Goal: Information Seeking & Learning: Stay updated

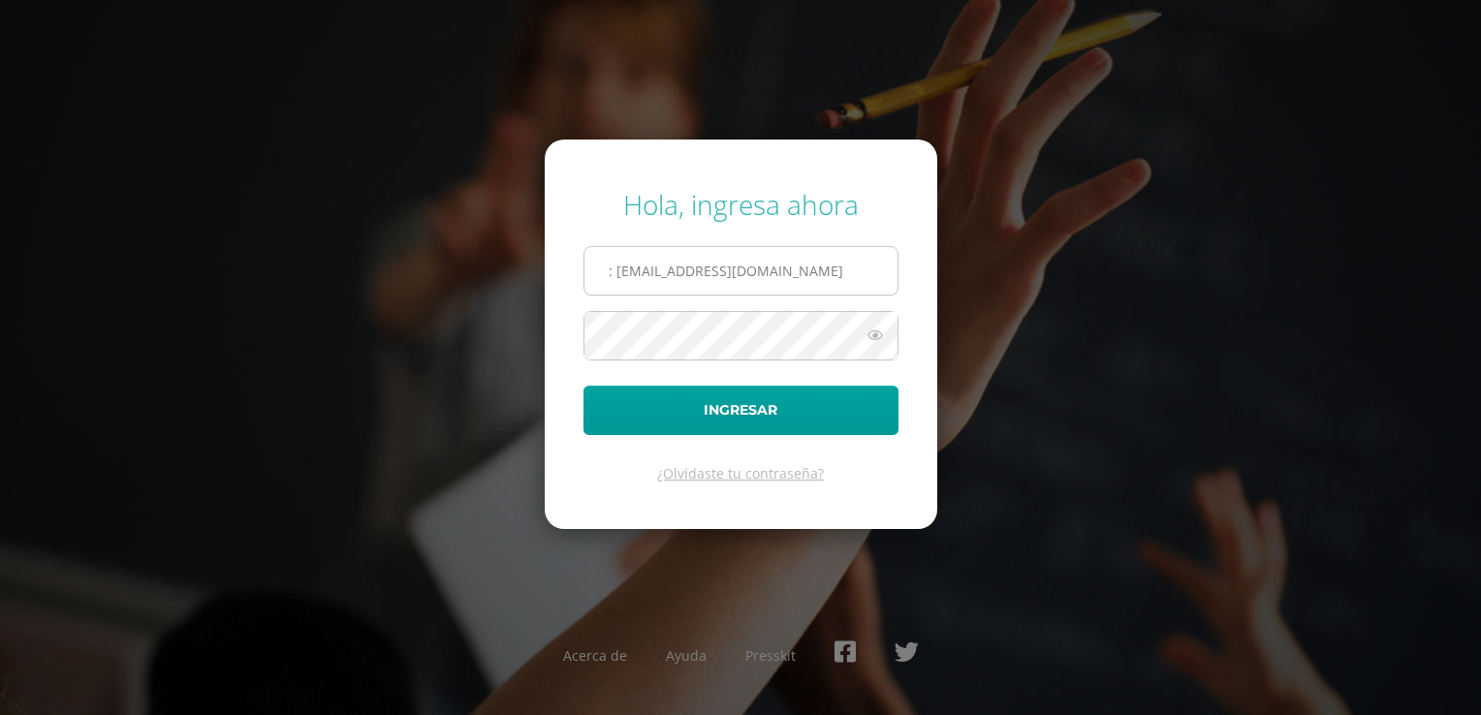
click at [613, 272] on input ": d380@bilinguesanjuan.edu.gt" at bounding box center [740, 270] width 313 height 47
type input "d380@bilinguesanjuan.edu.gt"
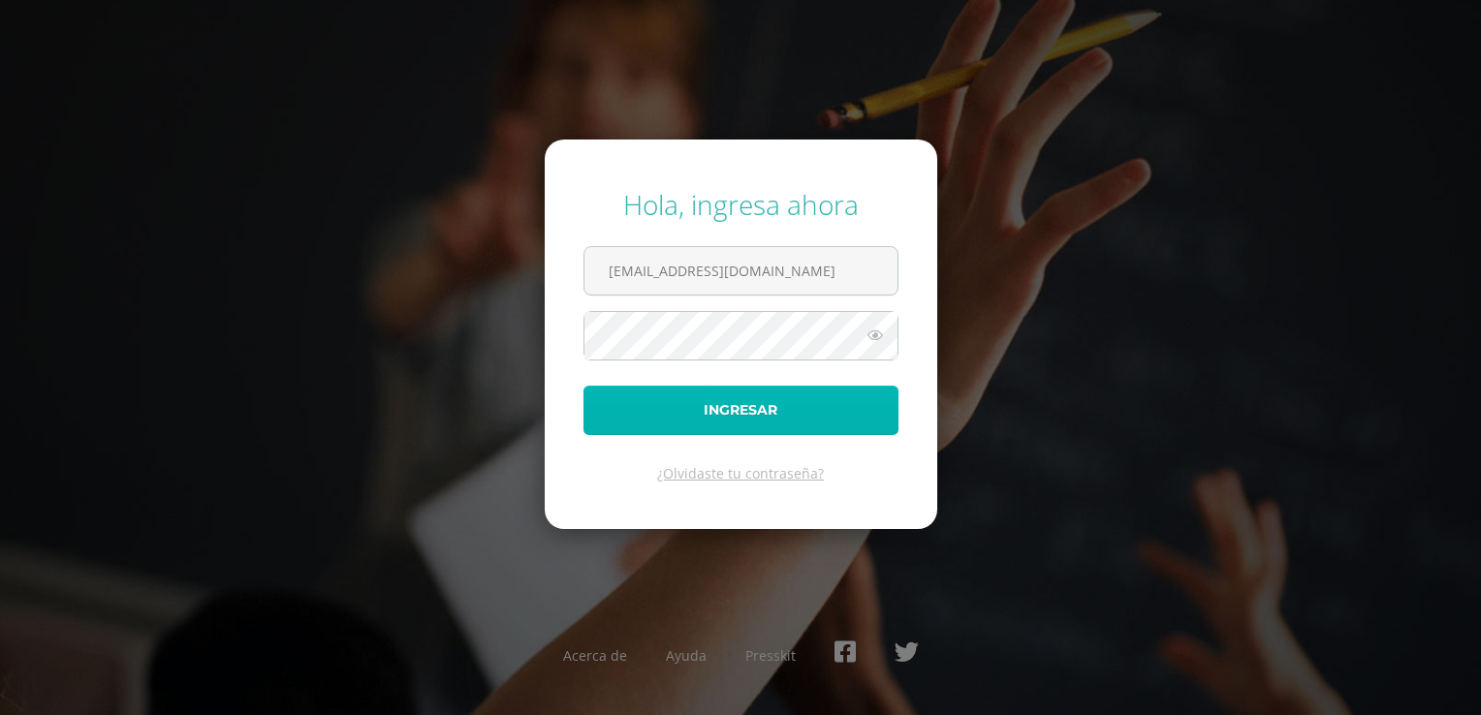
click at [690, 425] on button "Ingresar" at bounding box center [741, 410] width 315 height 49
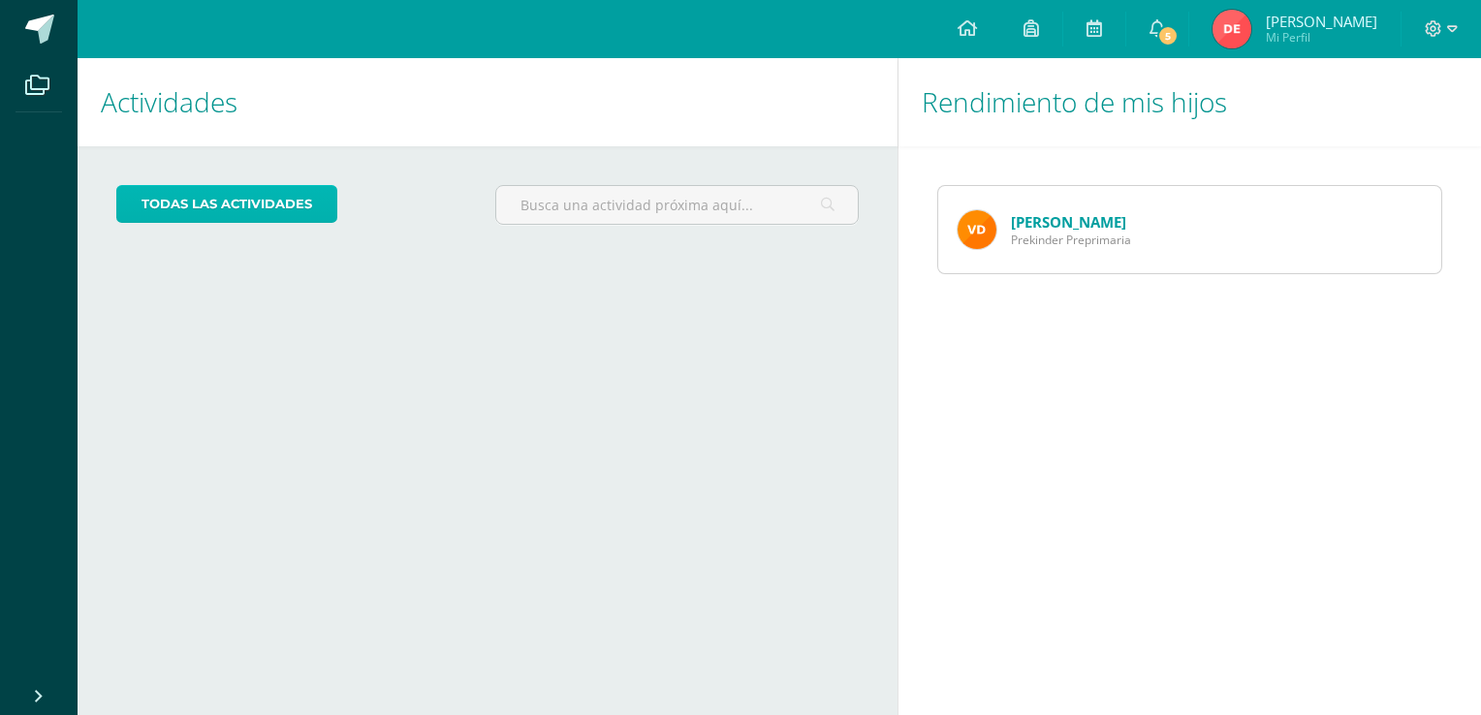
click at [297, 199] on link "todas las Actividades" at bounding box center [226, 204] width 221 height 38
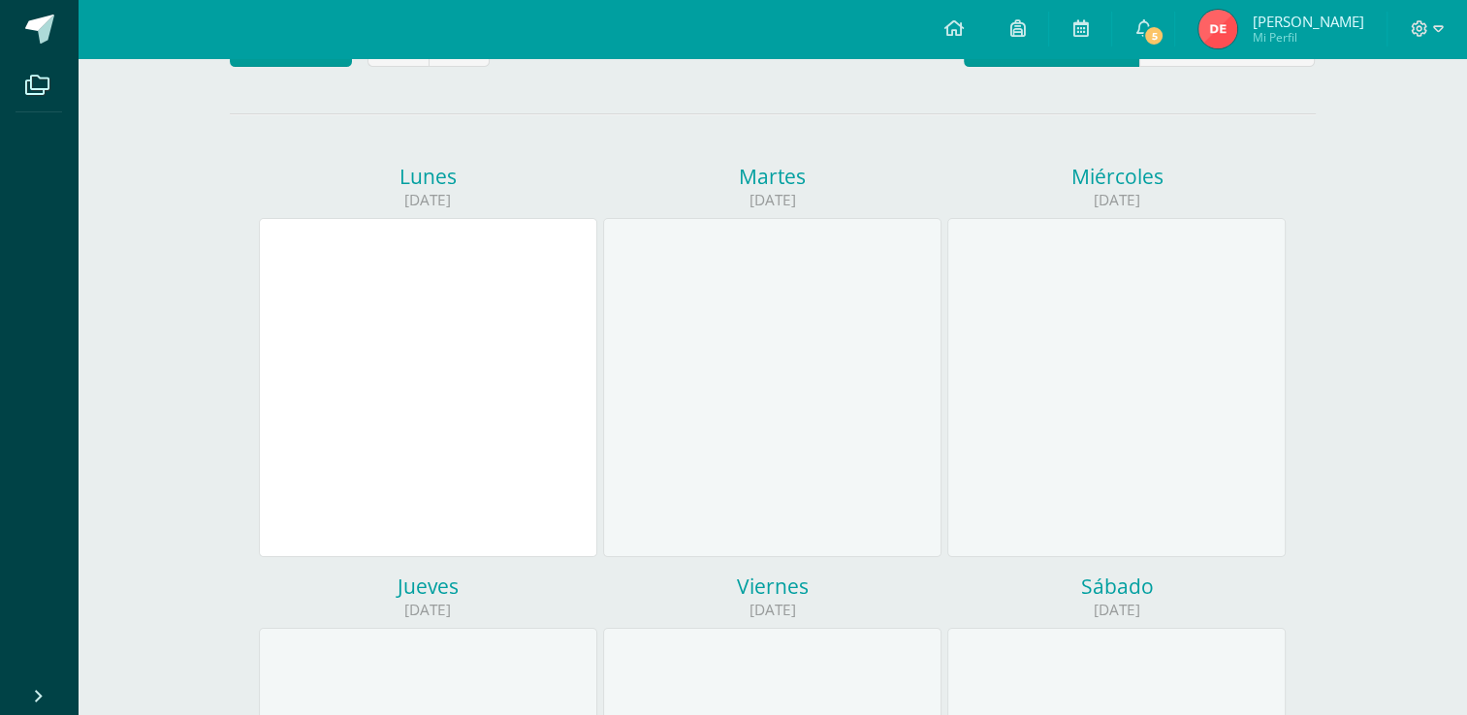
scroll to position [147, 0]
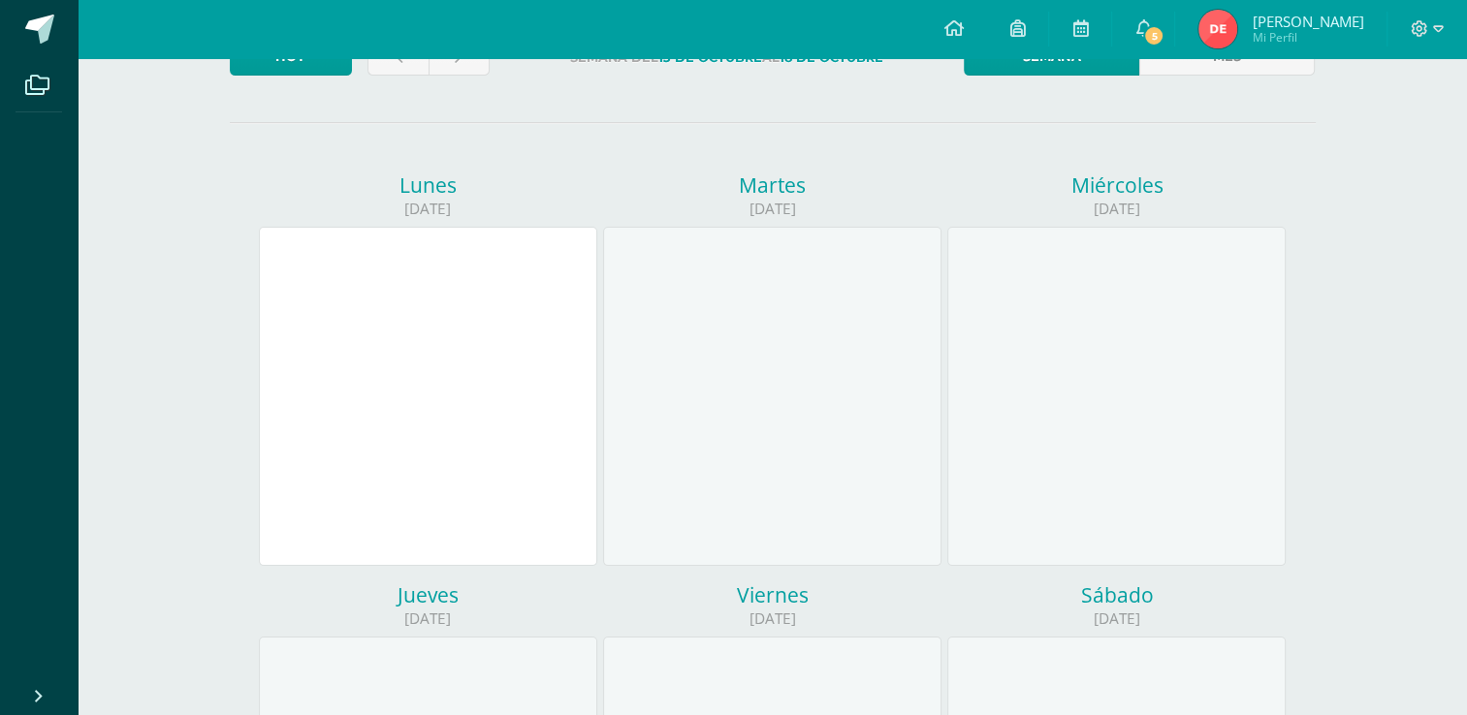
click at [345, 302] on div at bounding box center [428, 396] width 338 height 339
drag, startPoint x: 411, startPoint y: 92, endPoint x: 395, endPoint y: 176, distance: 85.7
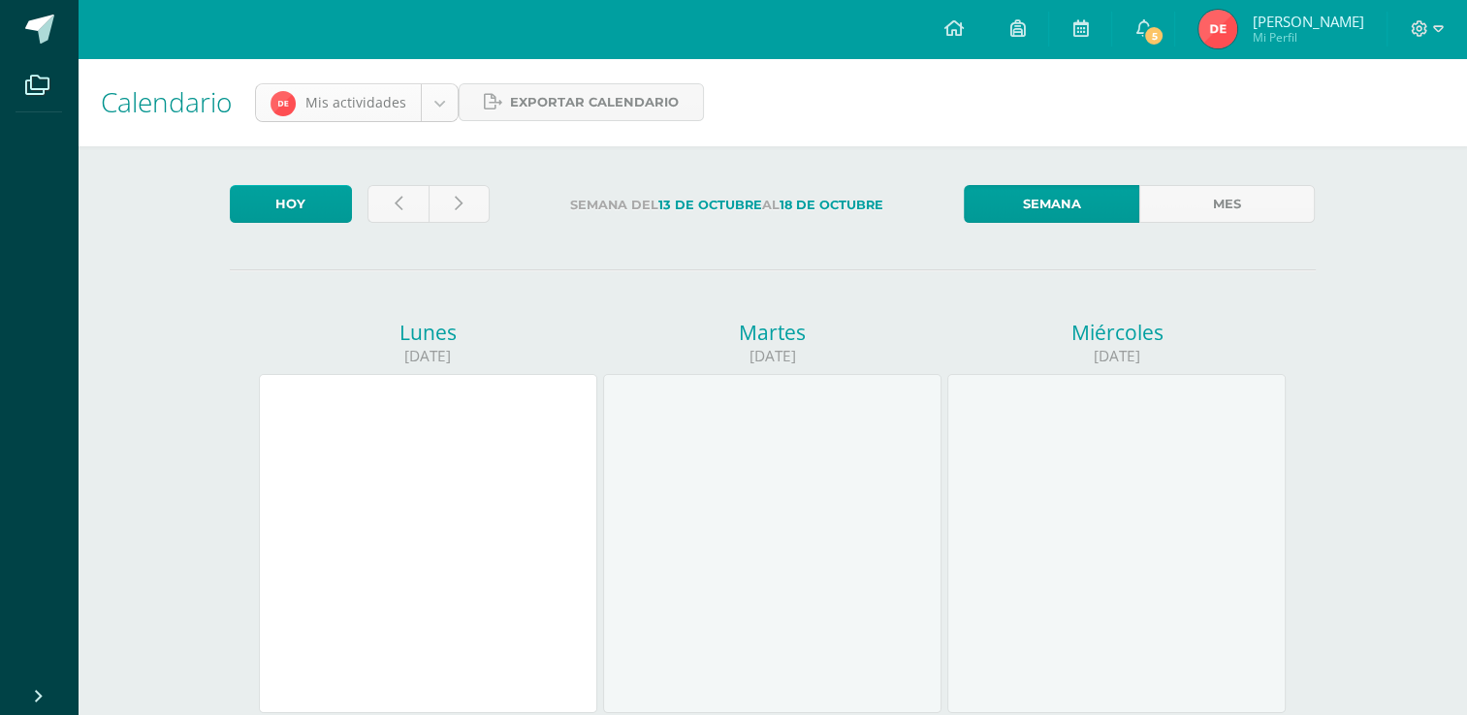
click at [330, 200] on link "Hoy" at bounding box center [291, 204] width 122 height 38
click at [962, 36] on icon at bounding box center [952, 27] width 19 height 17
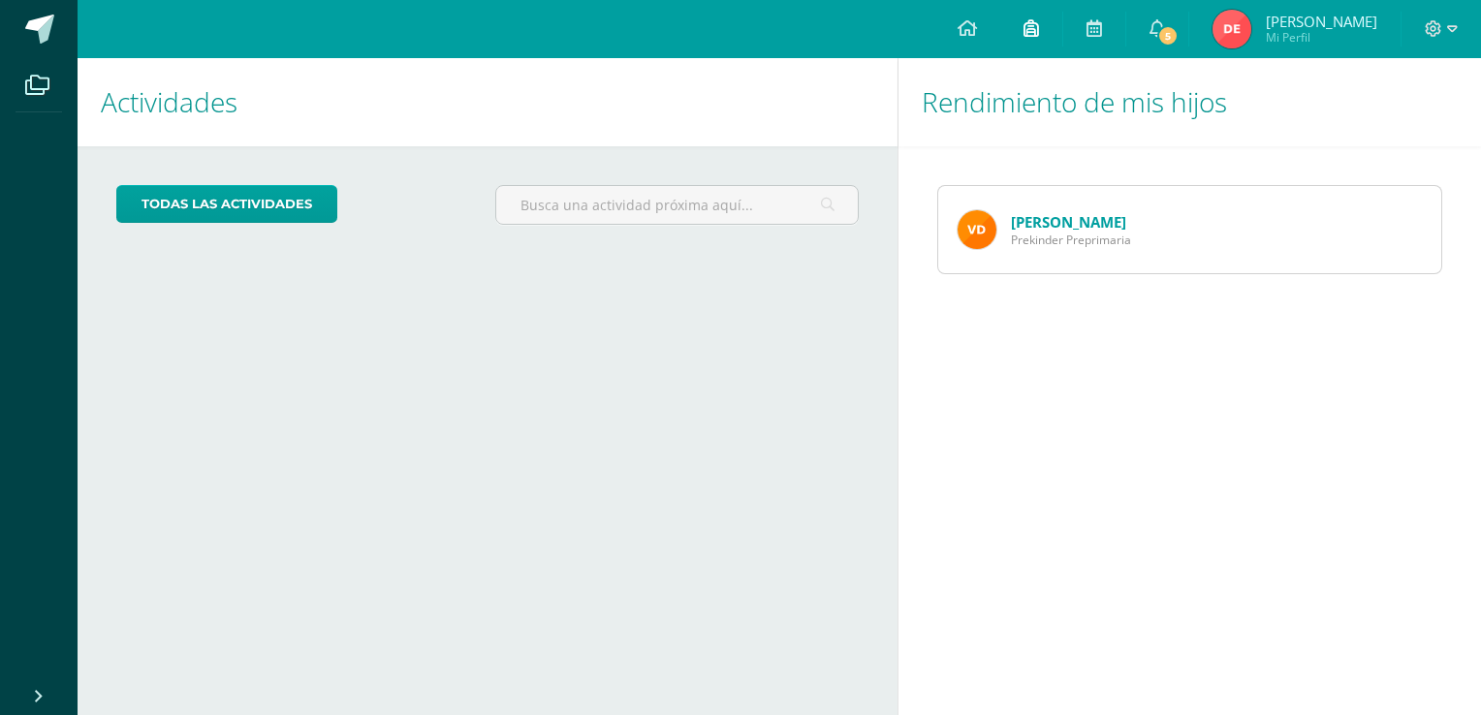
click at [1039, 33] on icon at bounding box center [1032, 27] width 16 height 17
click at [1116, 41] on link at bounding box center [1094, 29] width 62 height 58
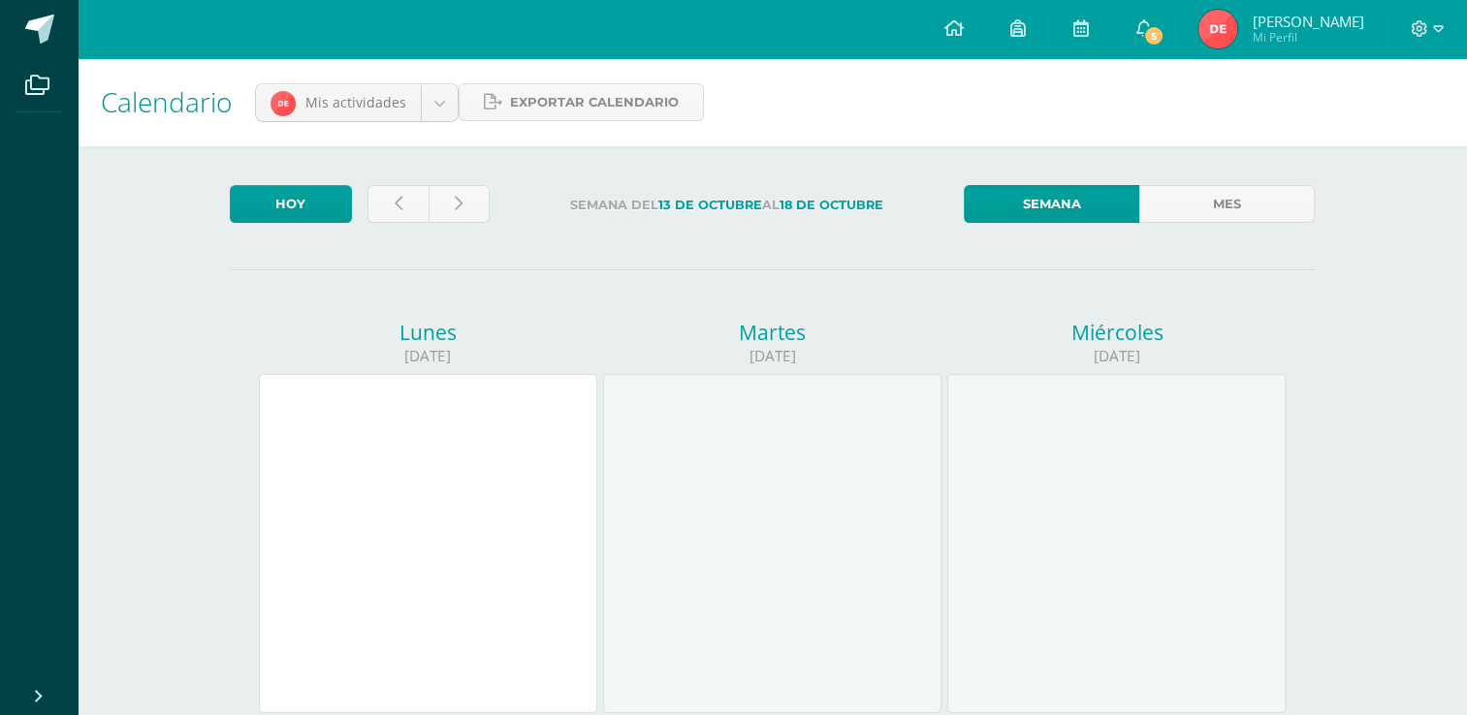
click at [1111, 41] on link at bounding box center [1080, 29] width 62 height 58
click at [962, 27] on icon at bounding box center [952, 27] width 19 height 17
click at [1164, 33] on span "5" at bounding box center [1153, 35] width 21 height 21
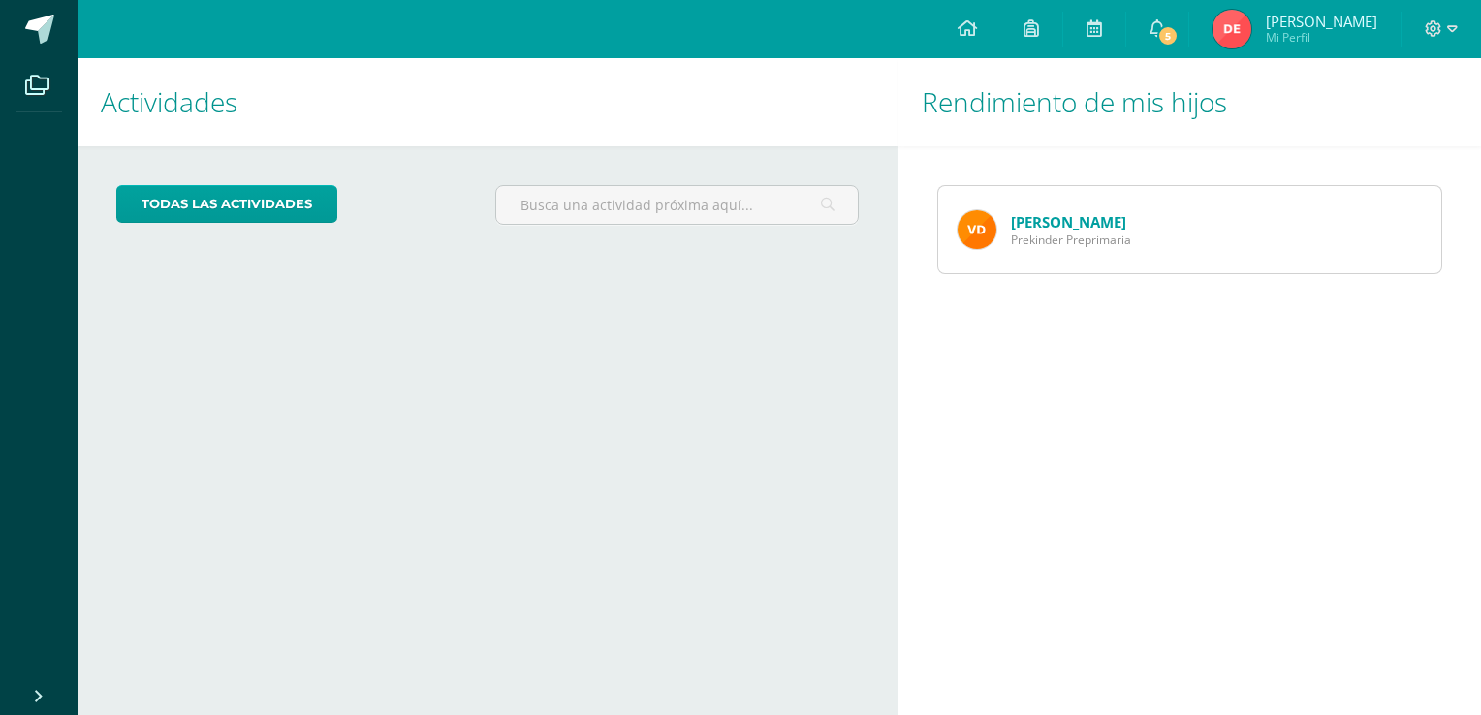
click at [1177, 33] on link "5" at bounding box center [1157, 29] width 62 height 58
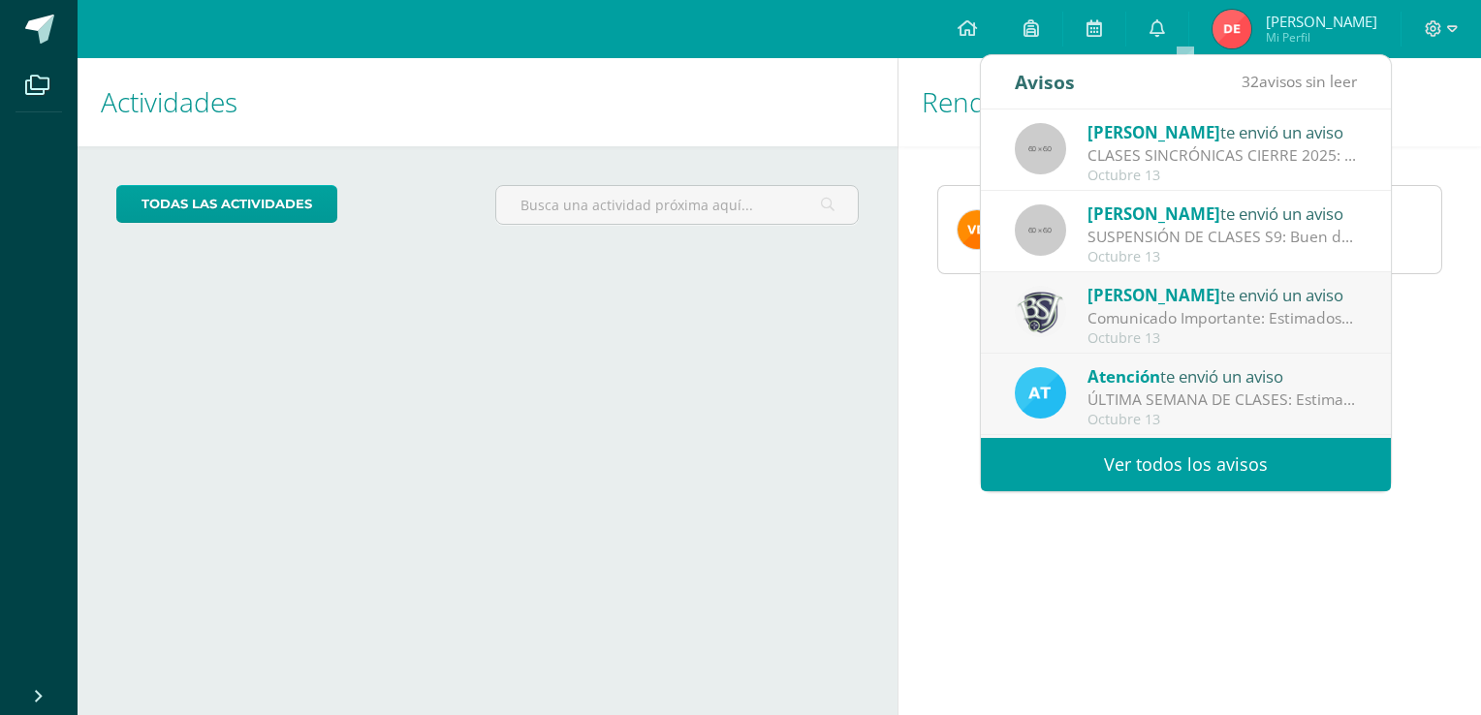
click at [1233, 152] on div "CLASES SINCRÓNICAS CIERRE 2025: Buenas noches estimado papitos de PK Es un gust…" at bounding box center [1222, 155] width 269 height 22
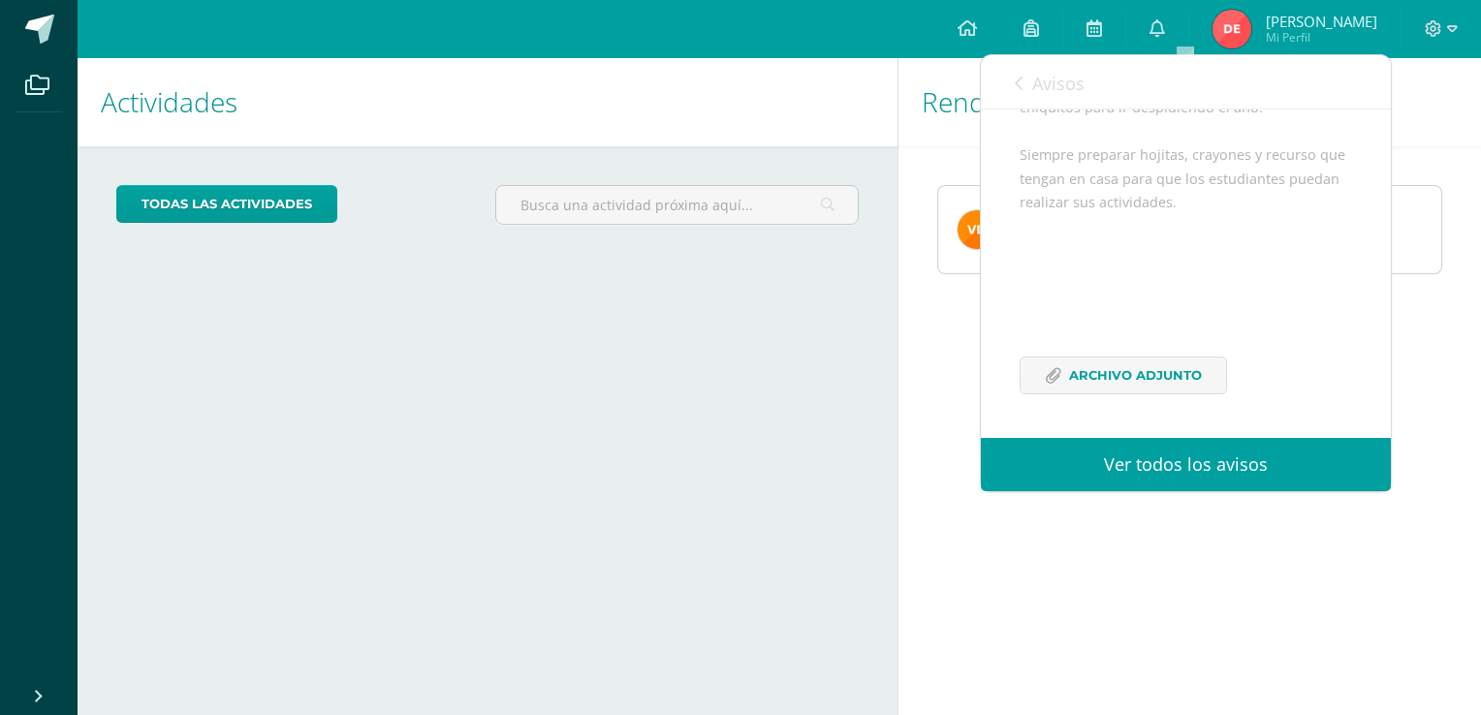
scroll to position [425, 0]
click at [1186, 370] on span "Archivo Adjunto" at bounding box center [1135, 376] width 133 height 36
click at [1165, 21] on icon at bounding box center [1158, 27] width 16 height 17
click at [1155, 382] on span "Archivo Adjunto" at bounding box center [1135, 376] width 133 height 36
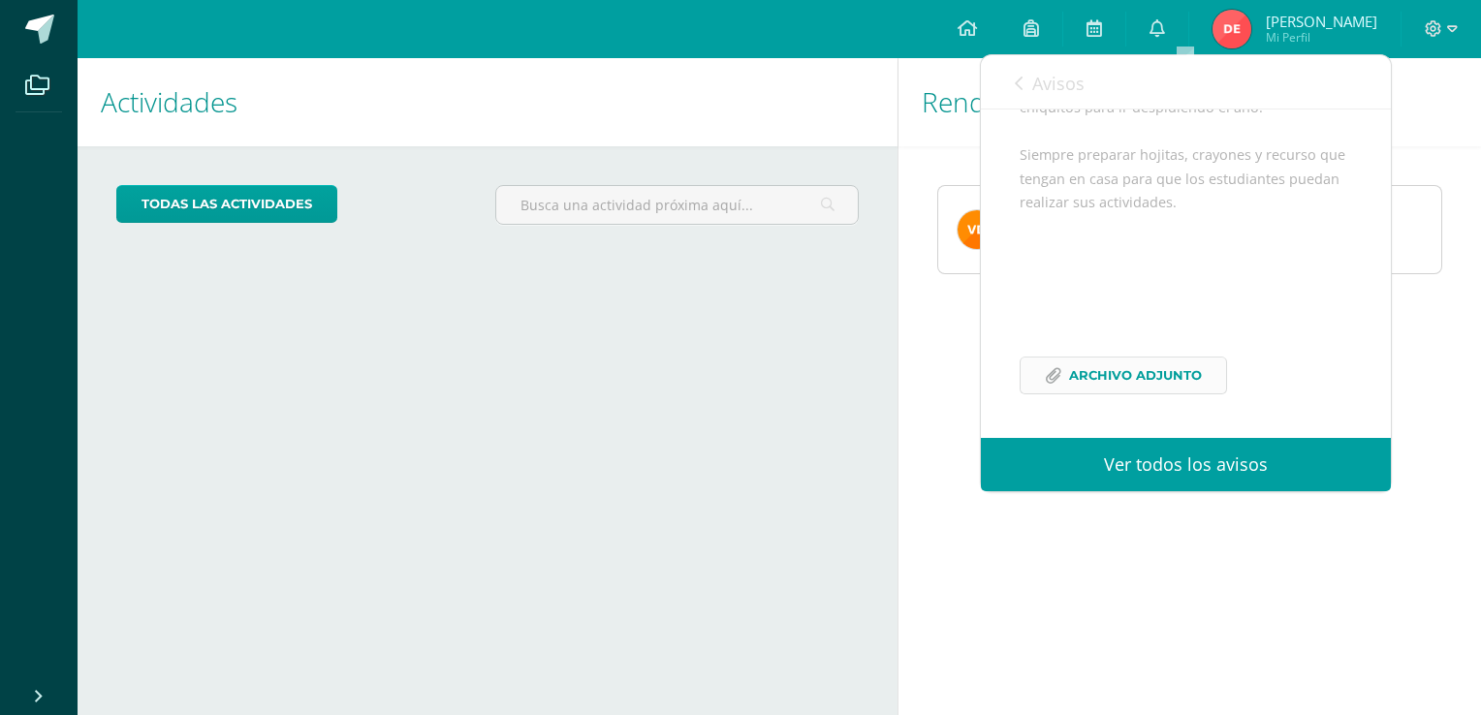
click at [1113, 379] on span "Archivo Adjunto" at bounding box center [1135, 376] width 133 height 36
click at [1148, 363] on span "Archivo Adjunto" at bounding box center [1135, 376] width 133 height 36
click at [1148, 394] on link "Archivo Adjunto" at bounding box center [1123, 376] width 207 height 38
click at [1117, 378] on span "Archivo Adjunto" at bounding box center [1135, 376] width 133 height 36
